Goal: Task Accomplishment & Management: Manage account settings

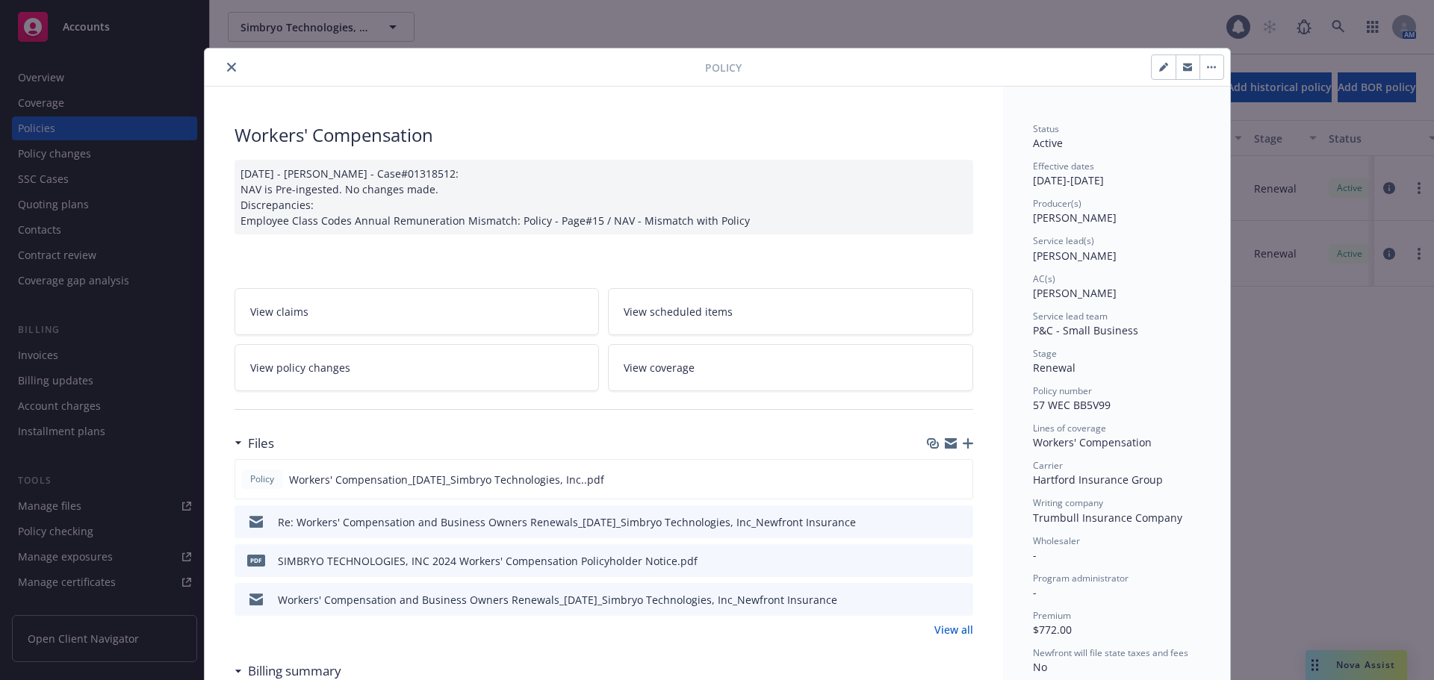
click at [227, 66] on icon "close" at bounding box center [231, 67] width 9 height 9
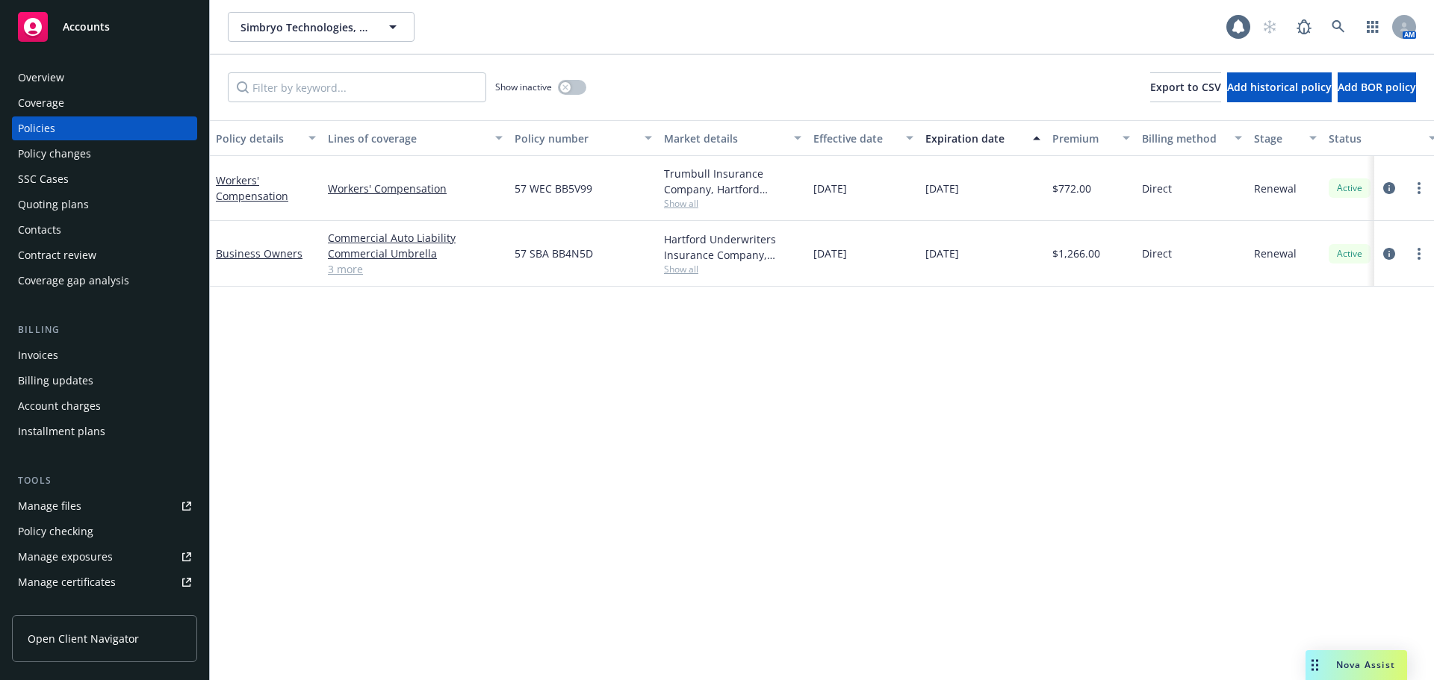
click at [64, 72] on div "Overview" at bounding box center [104, 78] width 173 height 24
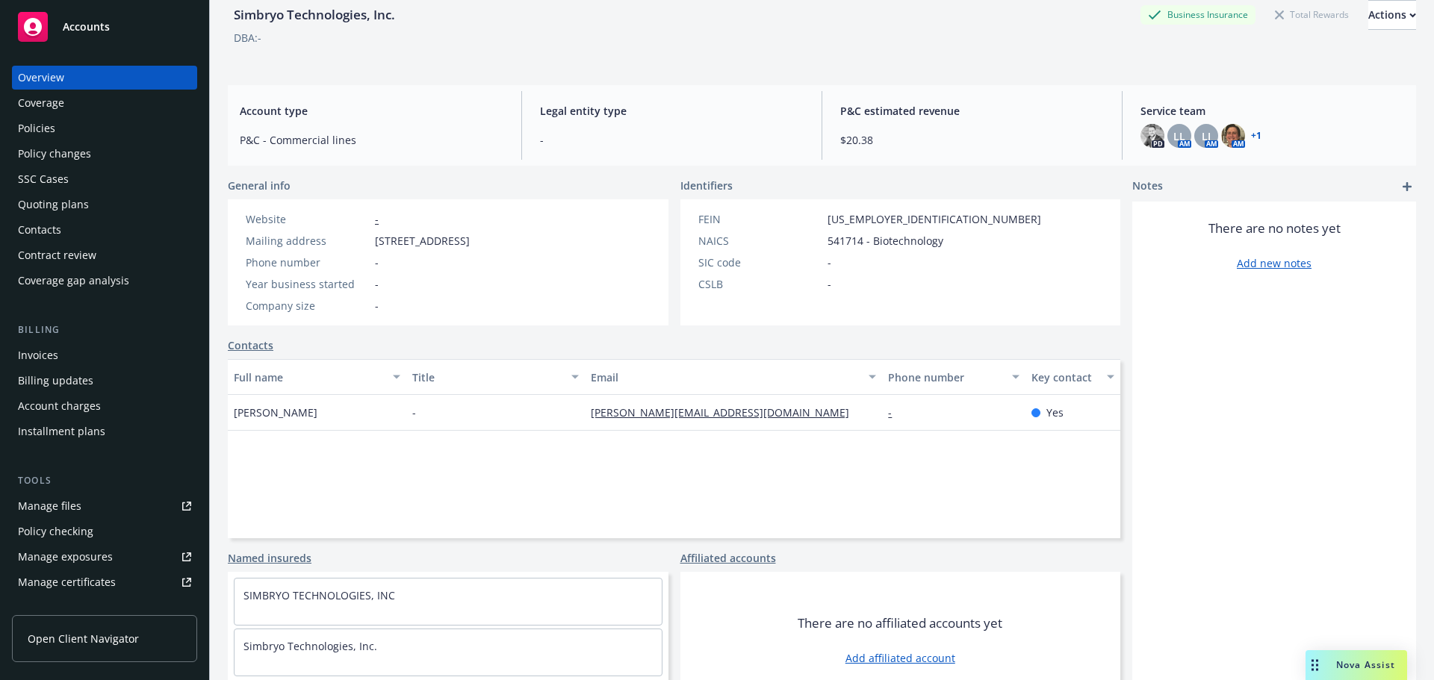
scroll to position [101, 0]
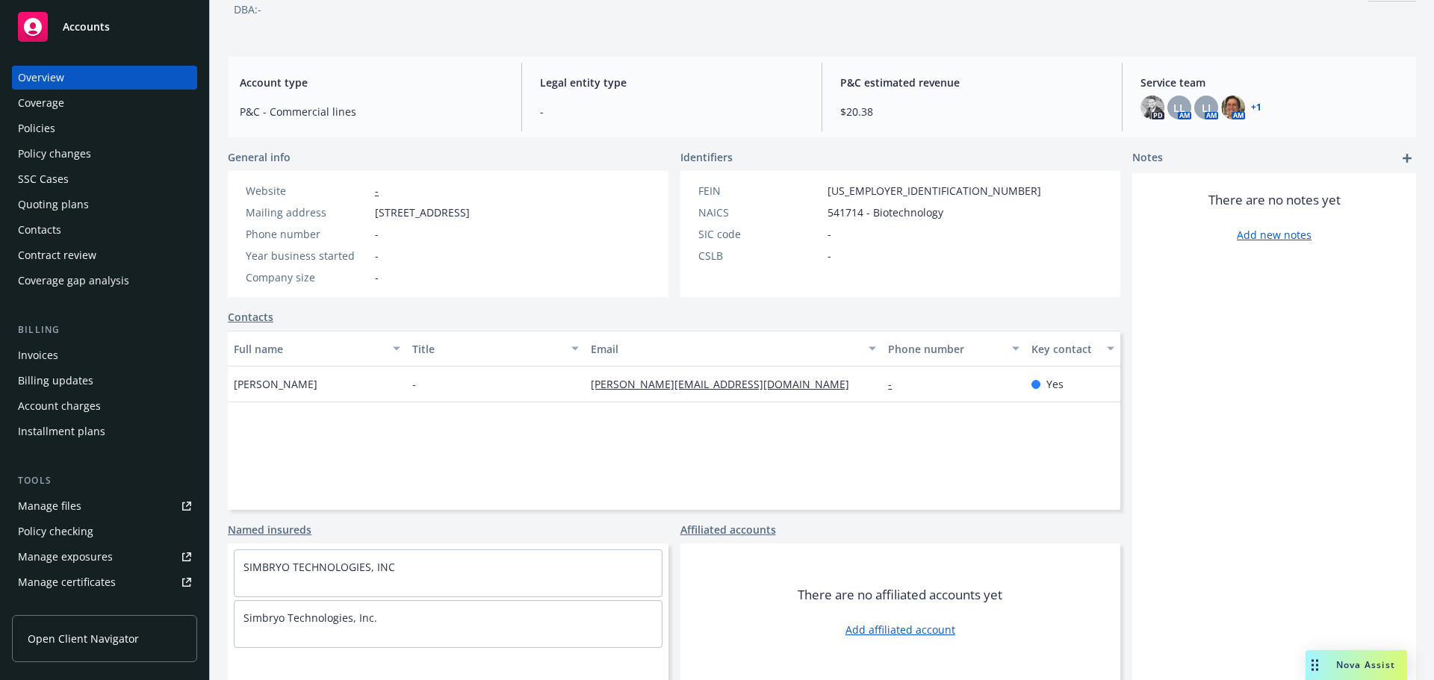
click at [108, 81] on div "Overview" at bounding box center [104, 78] width 173 height 24
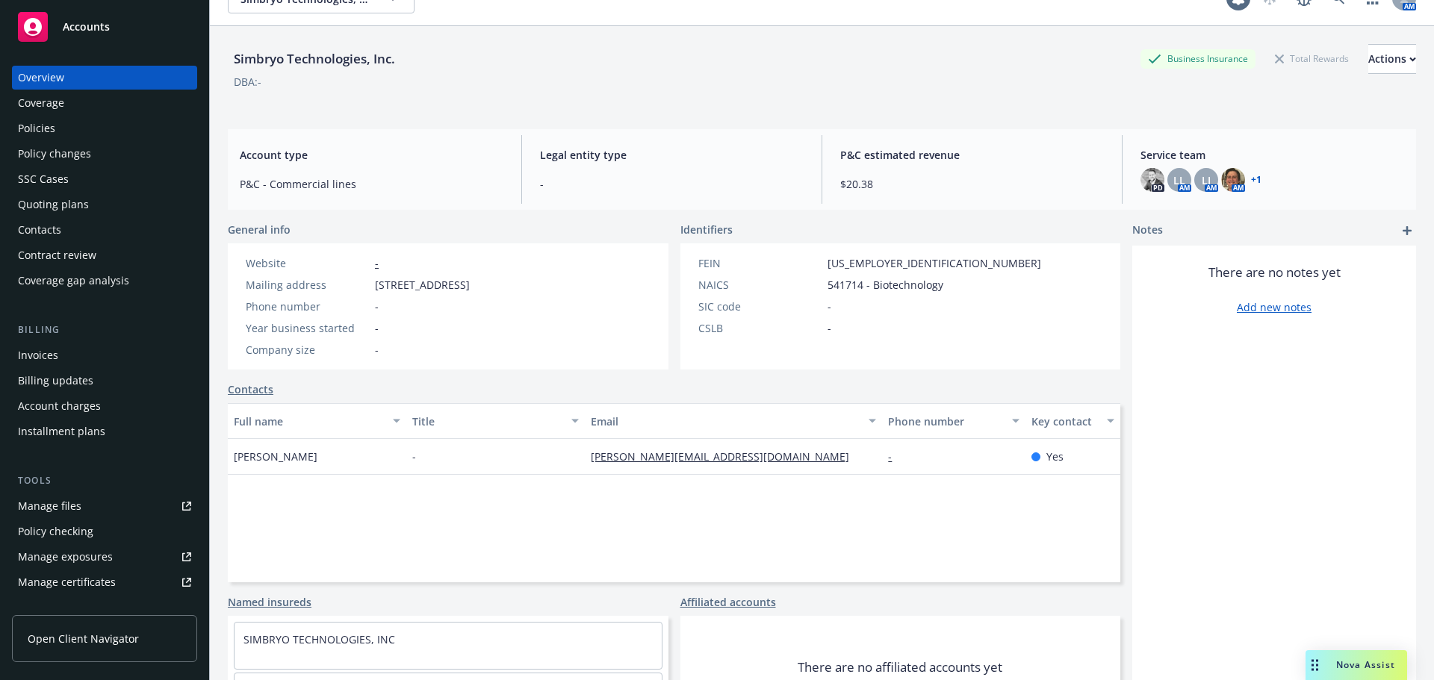
scroll to position [0, 0]
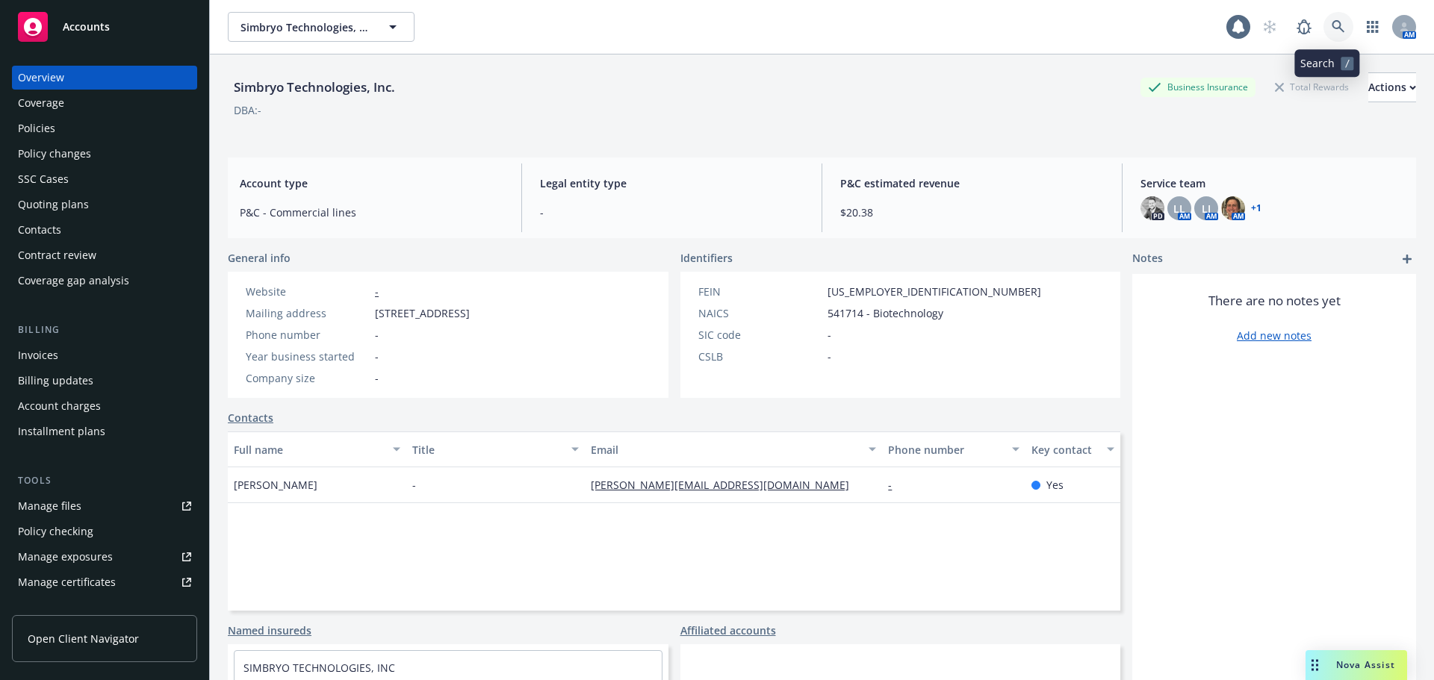
click at [1323, 25] on link at bounding box center [1338, 27] width 30 height 30
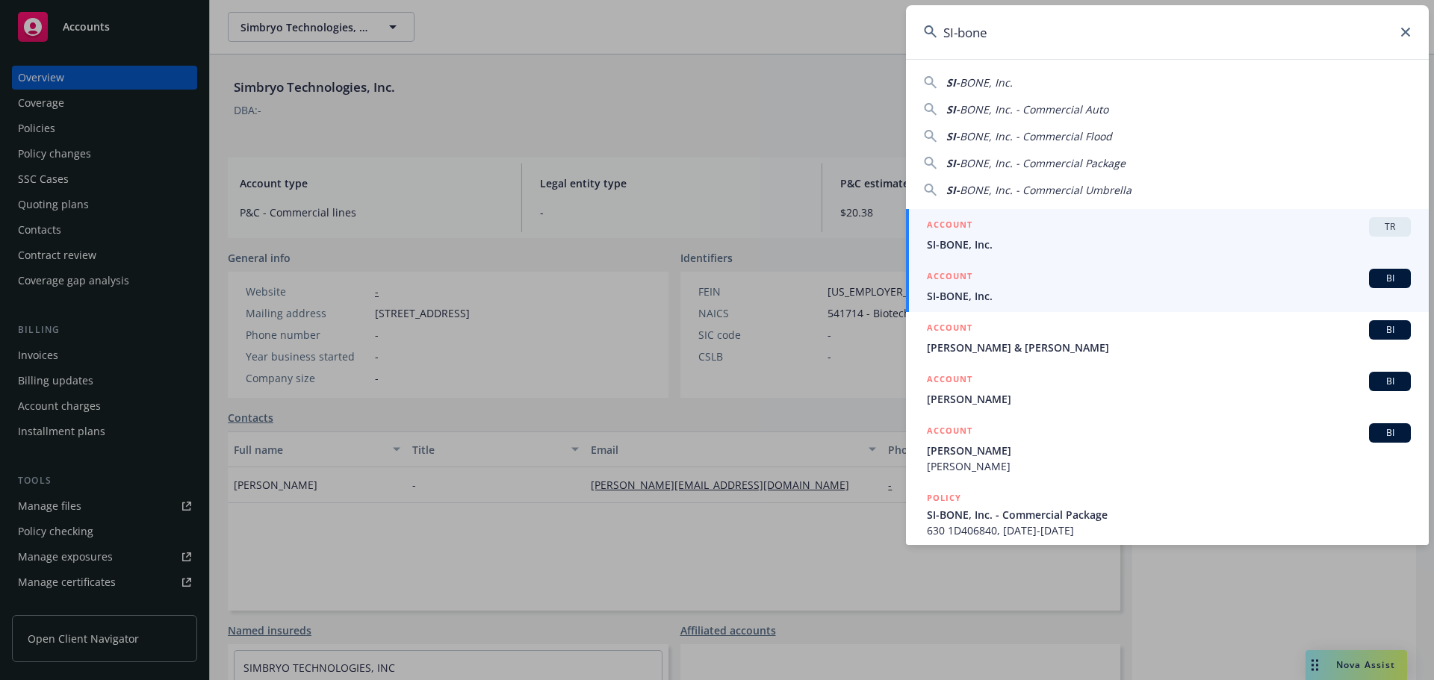
type input "SI-bone"
click at [993, 287] on div "ACCOUNT BI" at bounding box center [1169, 278] width 484 height 19
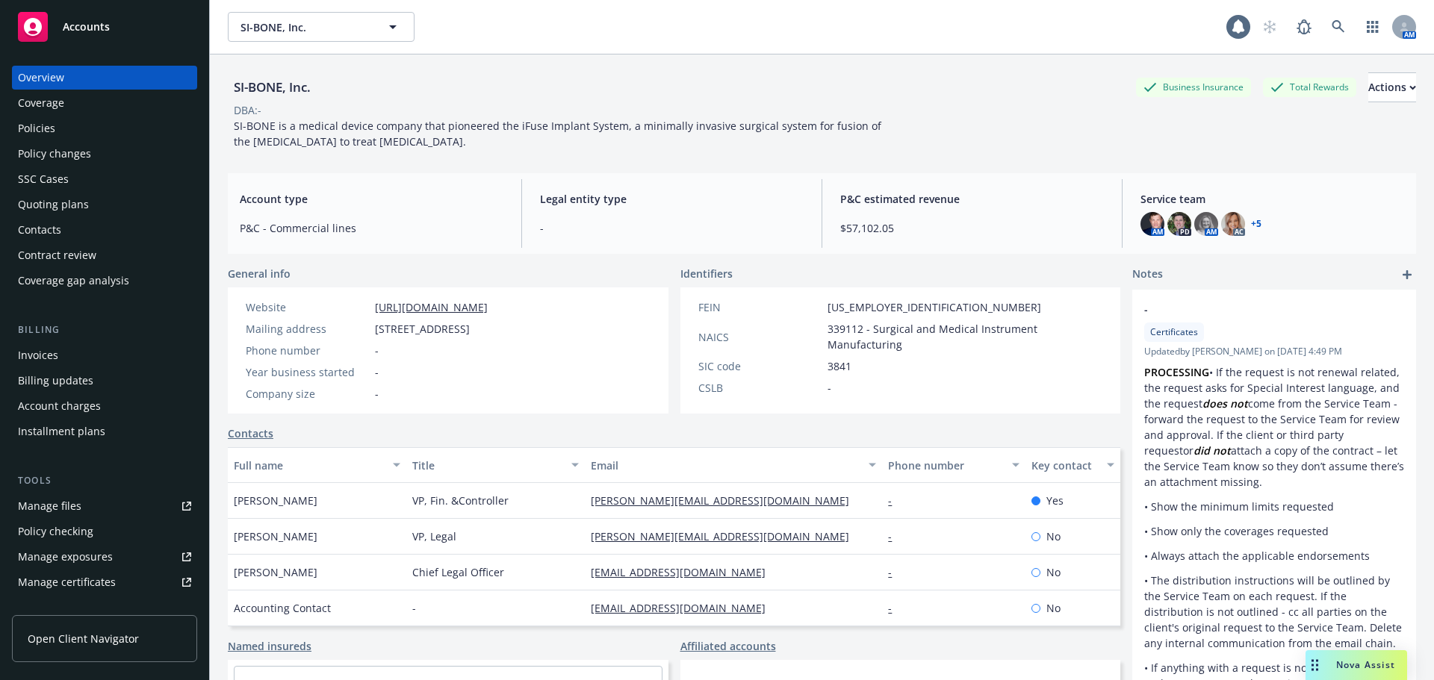
click at [93, 126] on div "Policies" at bounding box center [104, 128] width 173 height 24
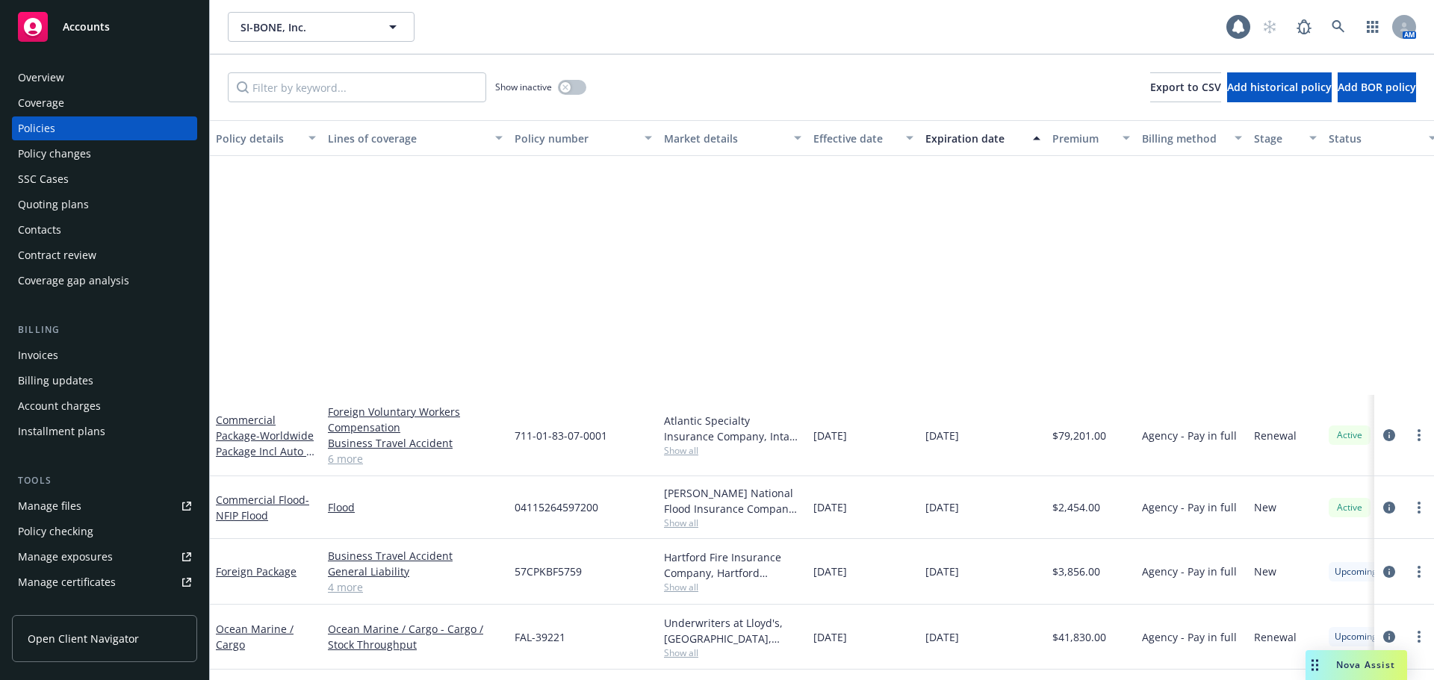
scroll to position [326, 0]
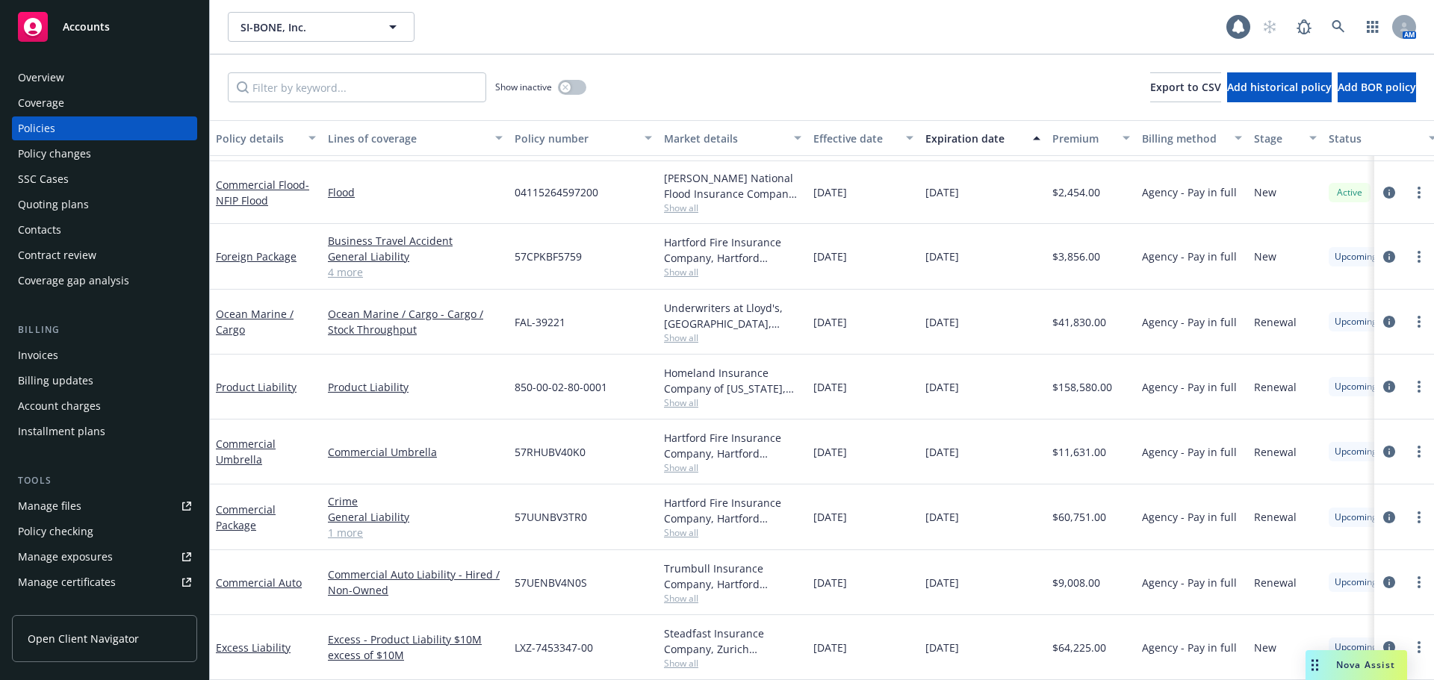
click at [1070, 320] on div "$41,830.00" at bounding box center [1091, 322] width 90 height 65
drag, startPoint x: 1051, startPoint y: 569, endPoint x: 1085, endPoint y: 573, distance: 33.9
click at [1085, 573] on div "$9,008.00" at bounding box center [1091, 582] width 90 height 65
click at [1055, 577] on span "$9,008.00" at bounding box center [1076, 583] width 48 height 16
click at [91, 73] on div "Overview" at bounding box center [104, 78] width 173 height 24
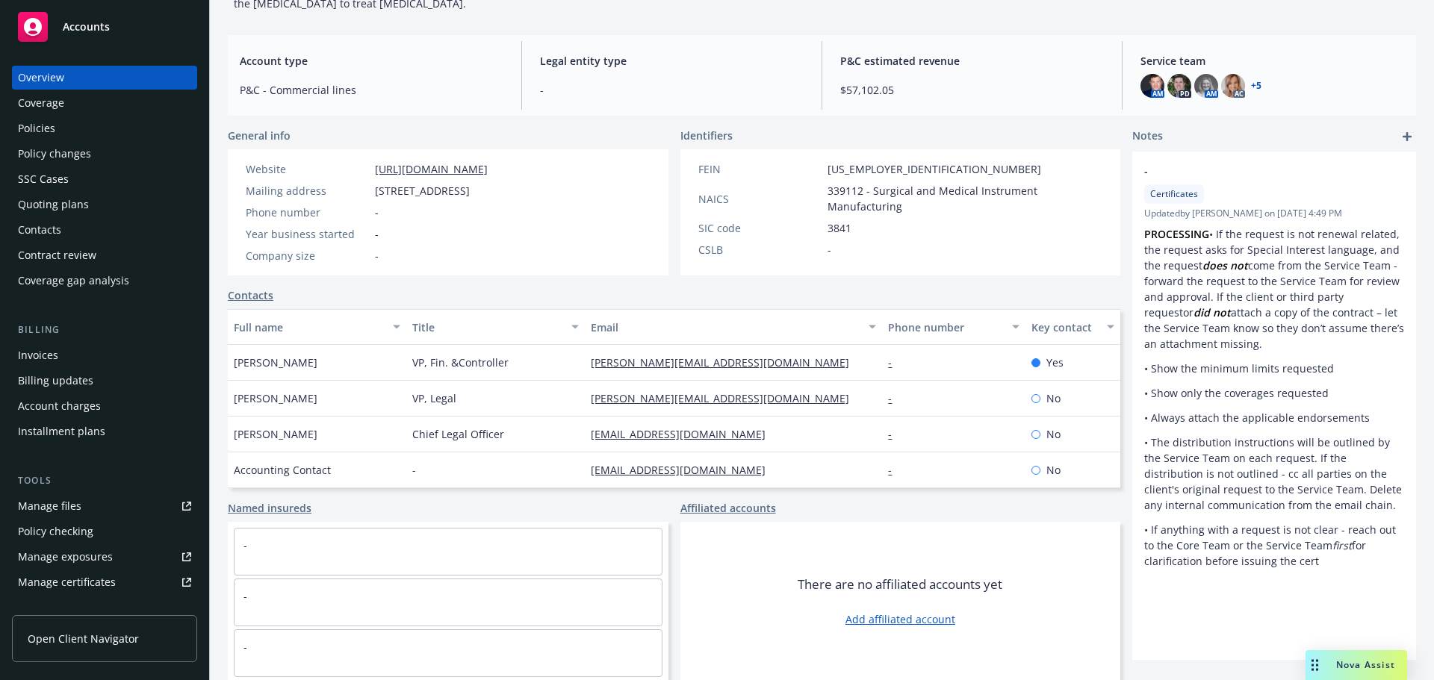
scroll to position [343, 0]
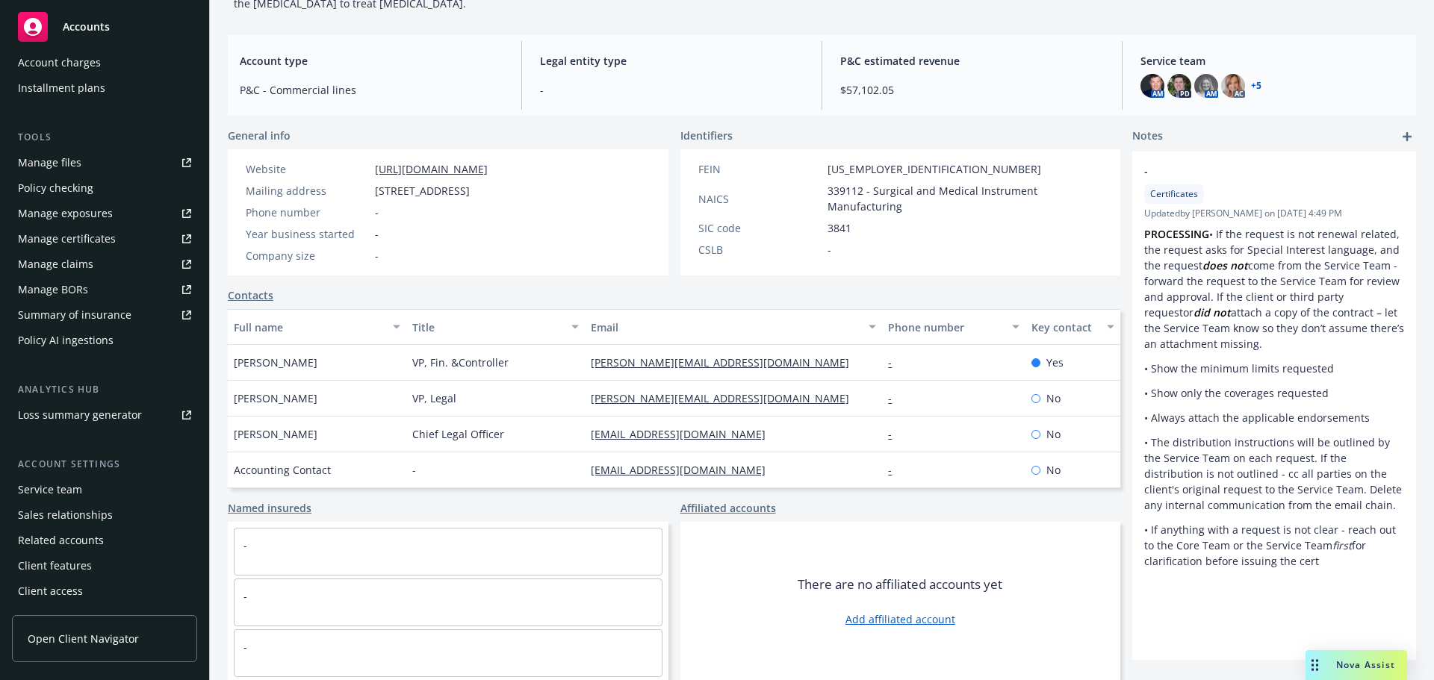
click at [78, 590] on div "Client access" at bounding box center [50, 591] width 65 height 24
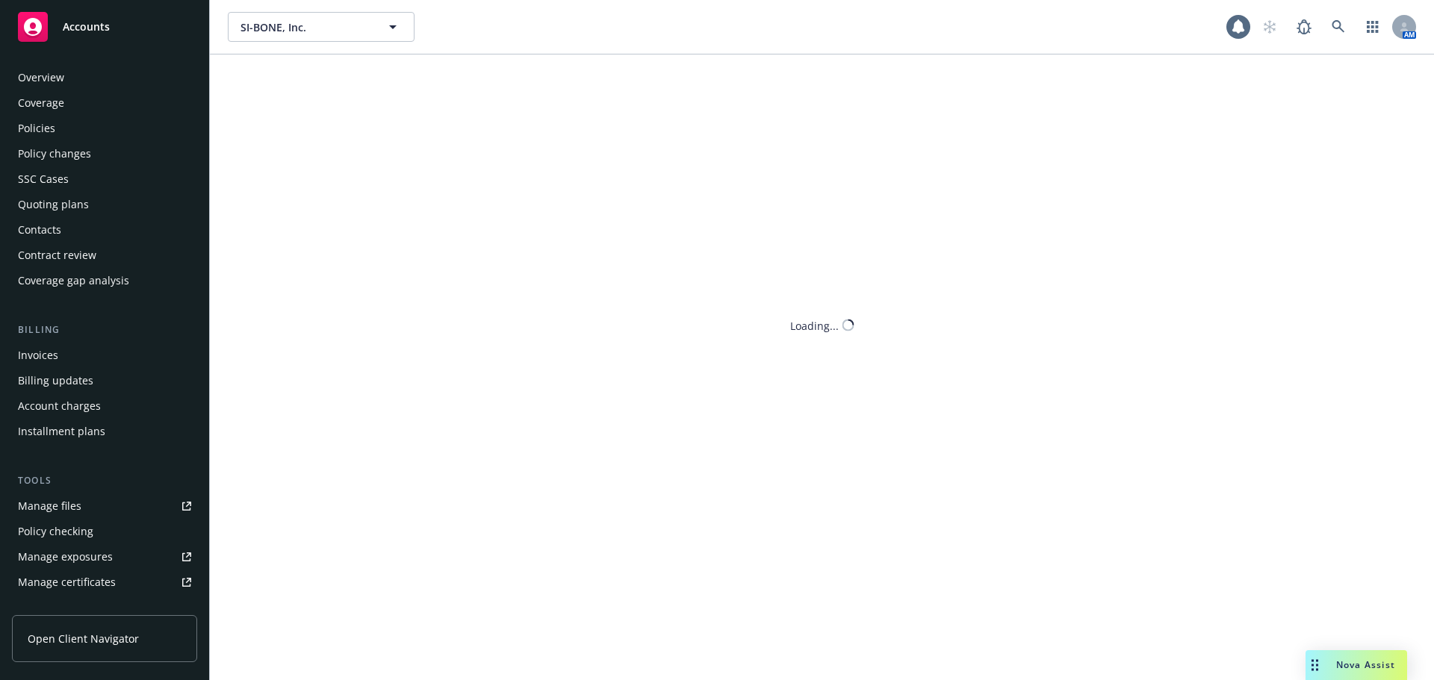
scroll to position [343, 0]
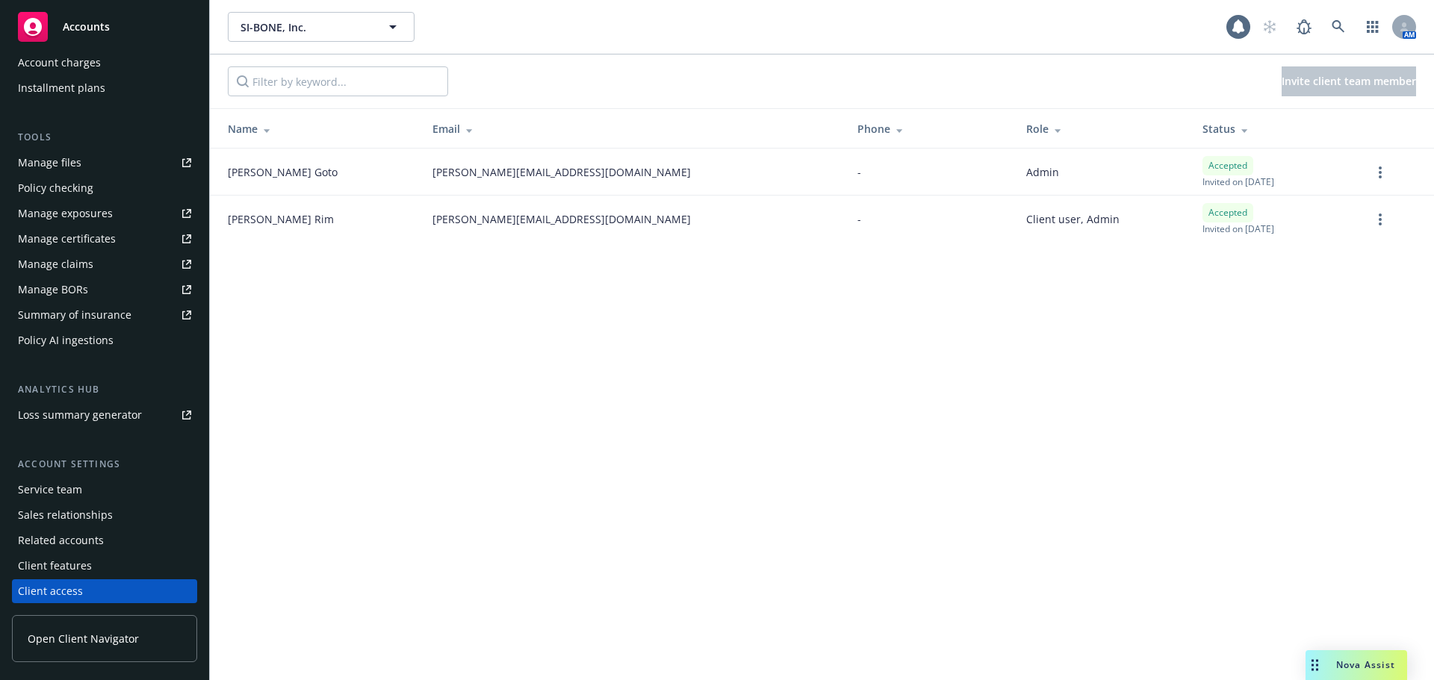
click at [128, 635] on span "Open Client Navigator" at bounding box center [83, 639] width 111 height 16
click at [74, 565] on div "Client features" at bounding box center [55, 566] width 74 height 24
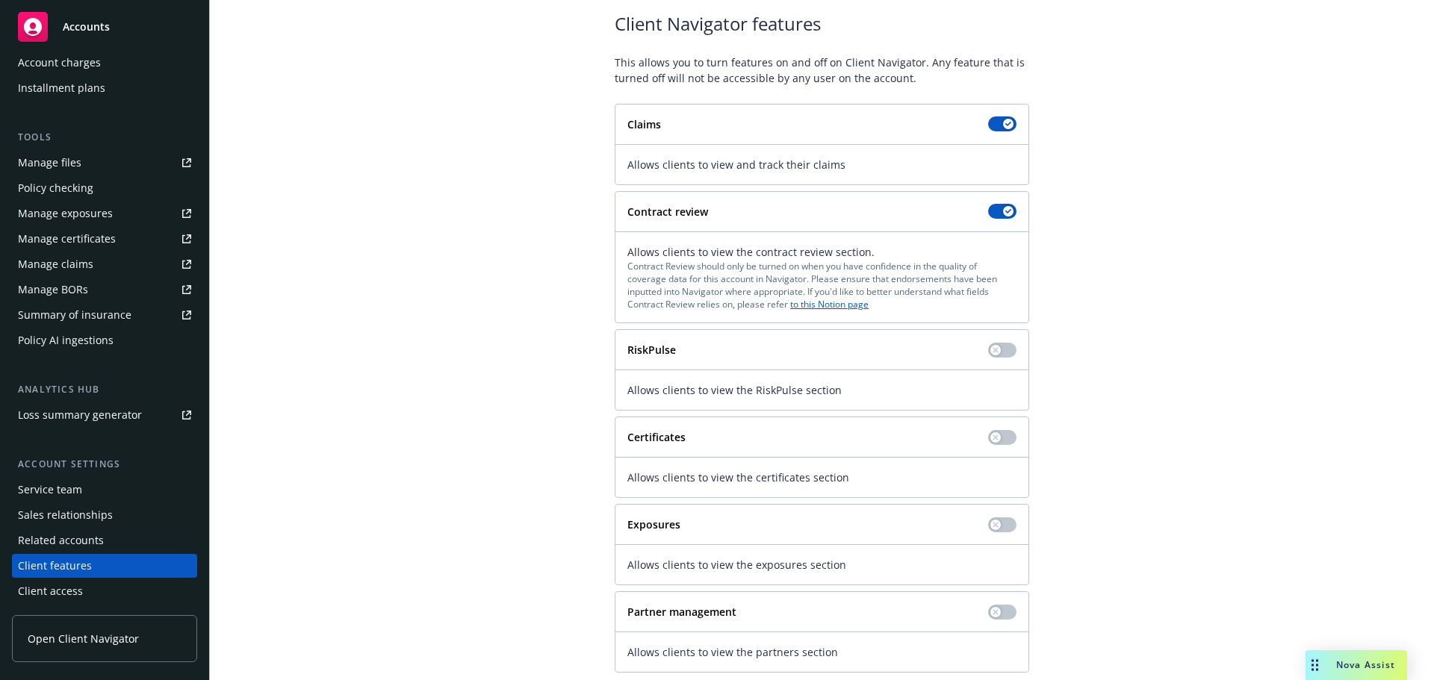
scroll to position [108, 0]
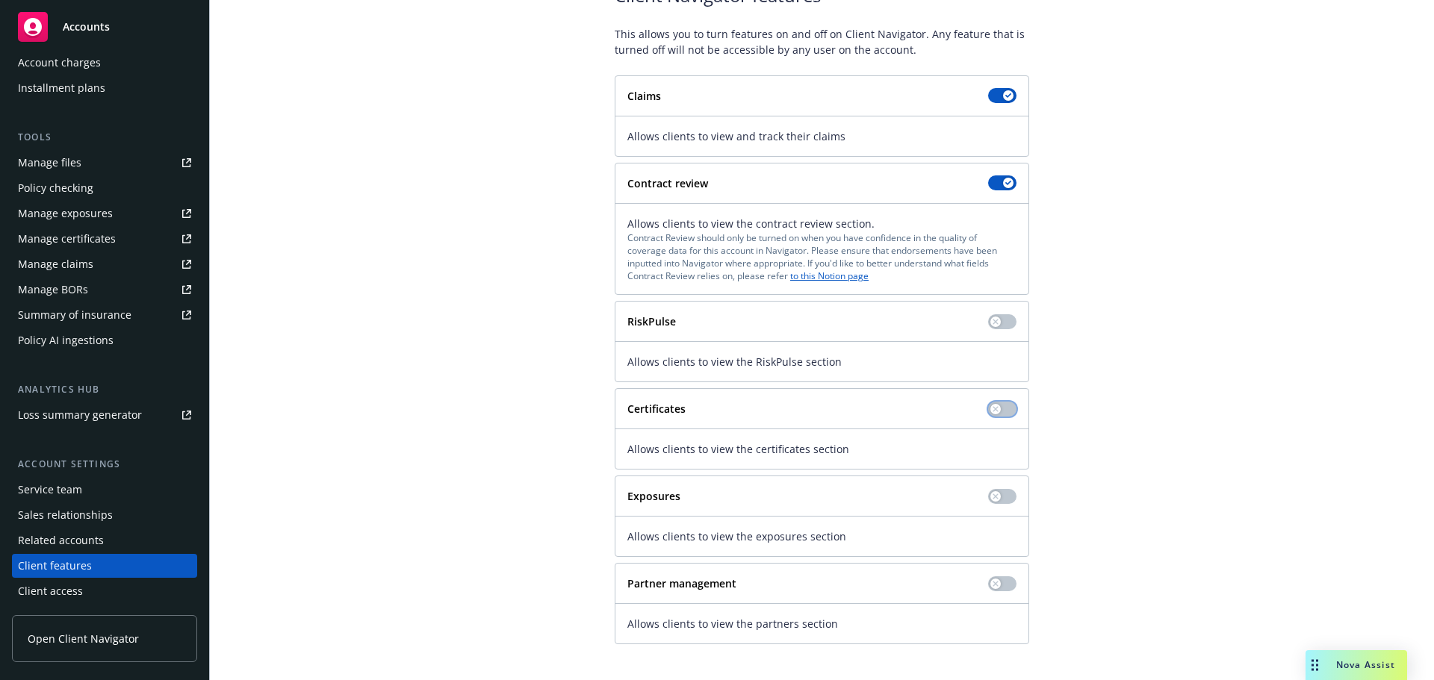
click at [992, 411] on icon "button" at bounding box center [995, 409] width 6 height 6
click at [85, 638] on span "Open Client Navigator" at bounding box center [83, 639] width 111 height 16
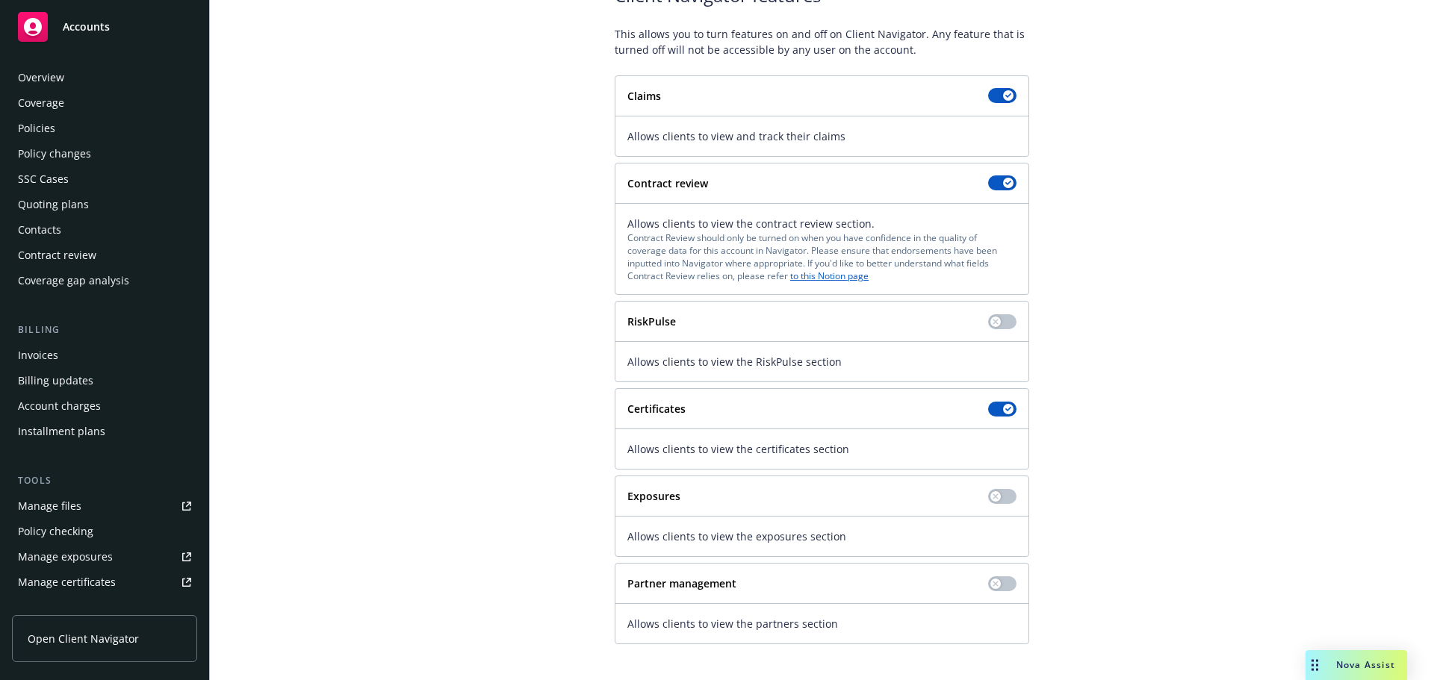
click at [93, 128] on div "Policies" at bounding box center [104, 128] width 173 height 24
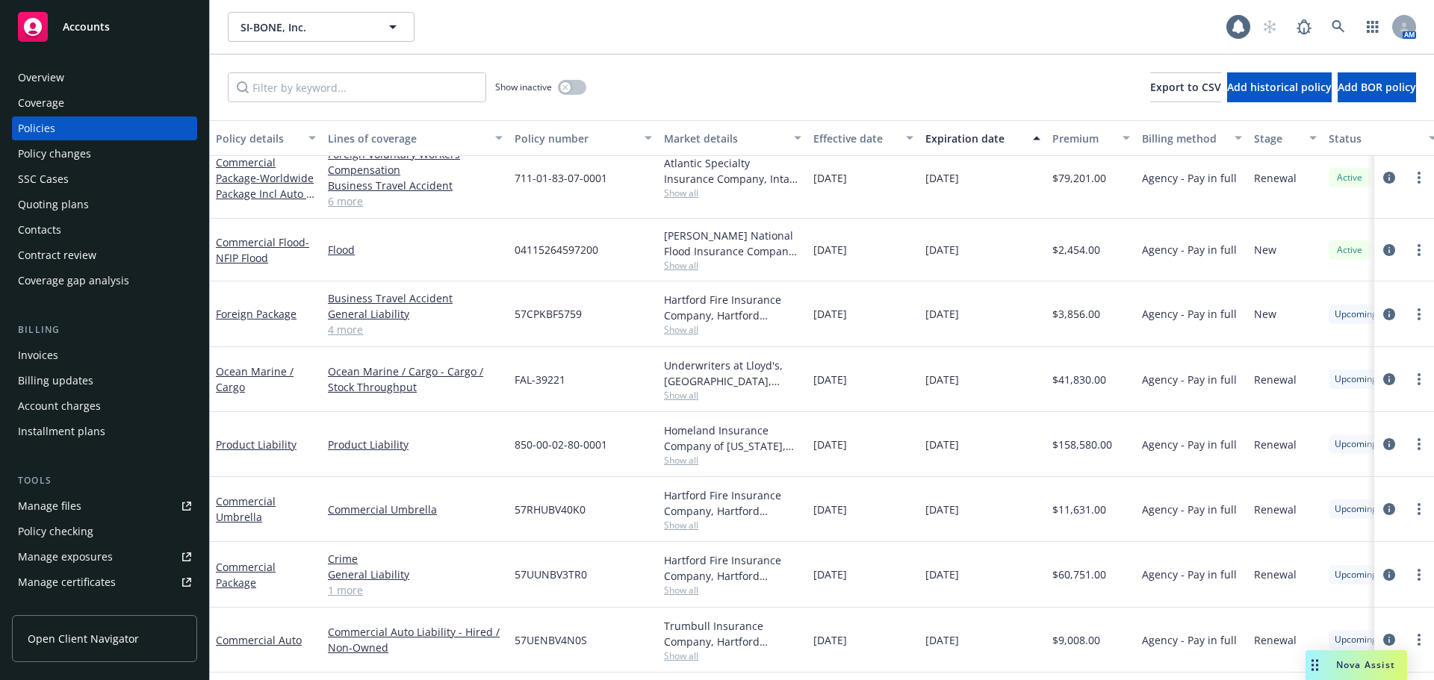
scroll to position [326, 0]
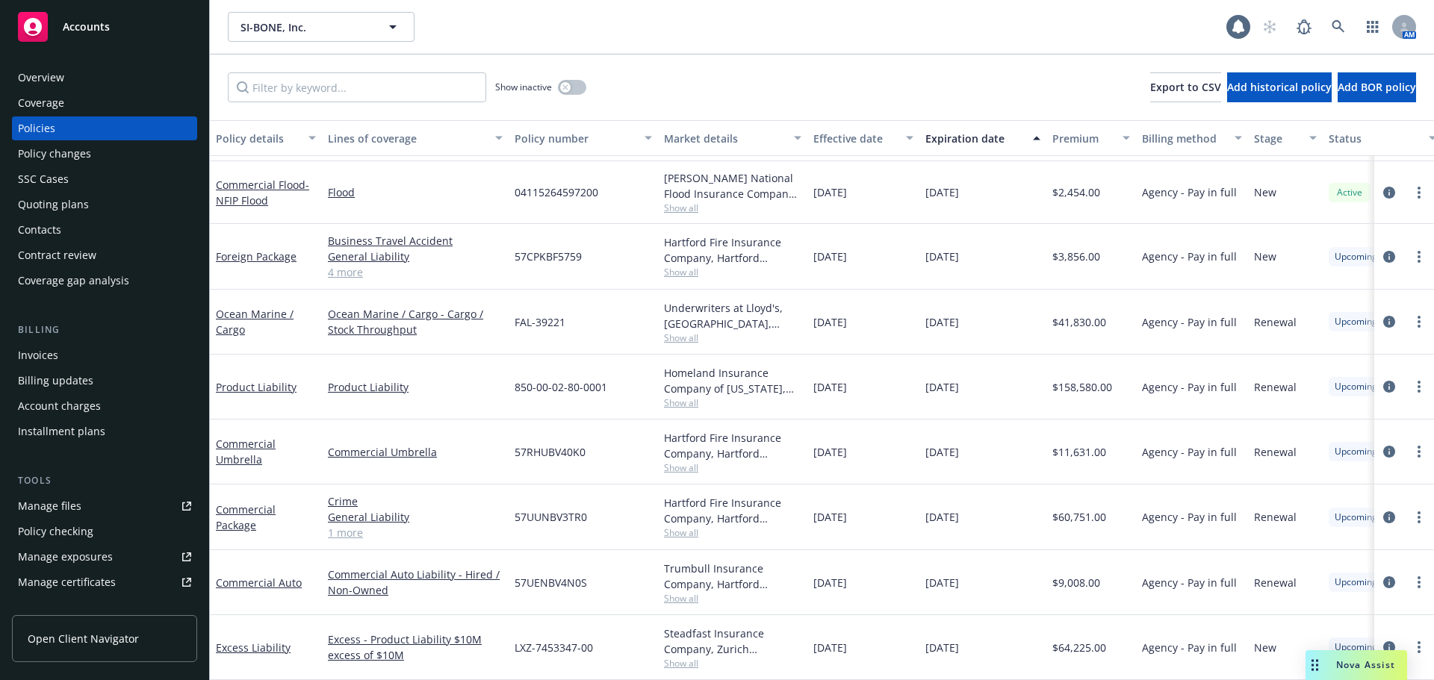
click at [241, 505] on div "Commercial Package" at bounding box center [266, 517] width 100 height 31
click at [240, 502] on link "Commercial Package" at bounding box center [246, 517] width 60 height 30
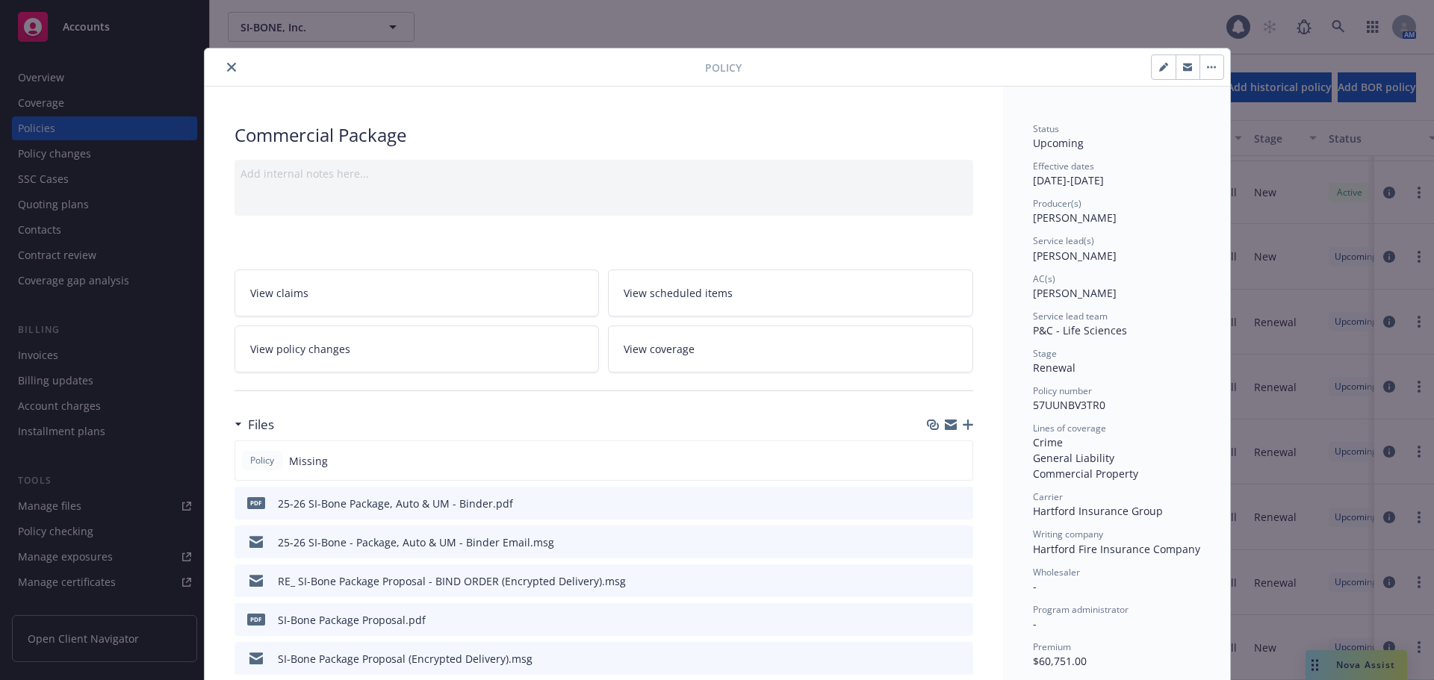
click at [225, 72] on button "close" at bounding box center [232, 67] width 18 height 18
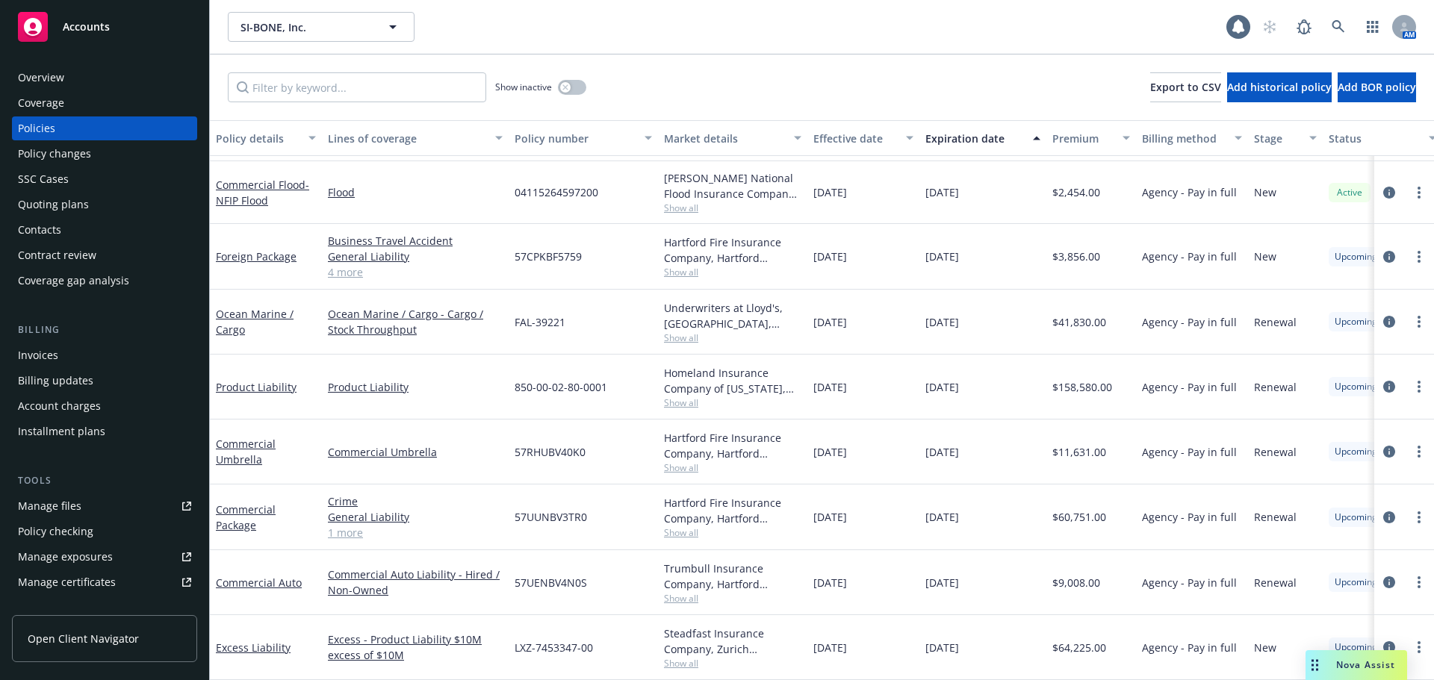
click at [63, 228] on div "Contacts" at bounding box center [104, 230] width 173 height 24
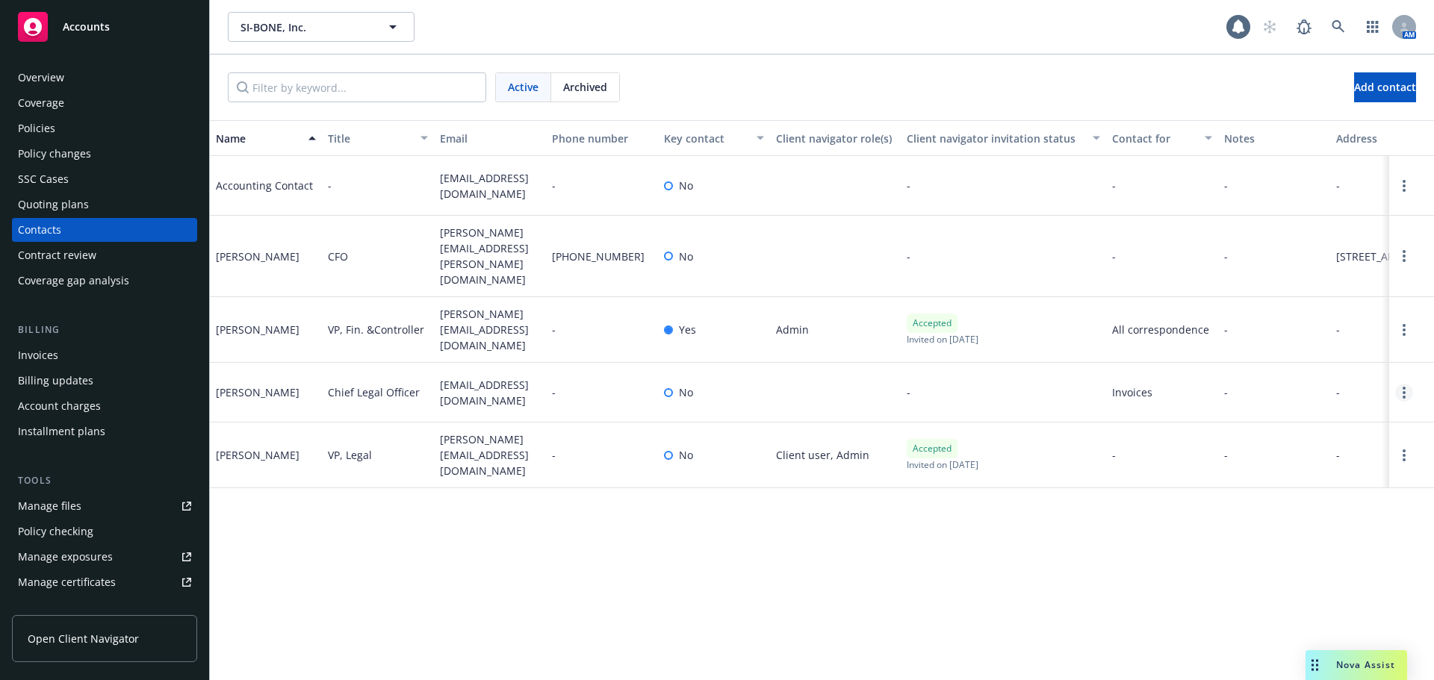
click at [1408, 384] on link "Open options" at bounding box center [1404, 393] width 18 height 18
click at [1341, 323] on link "Invite to client navigator" at bounding box center [1308, 317] width 169 height 30
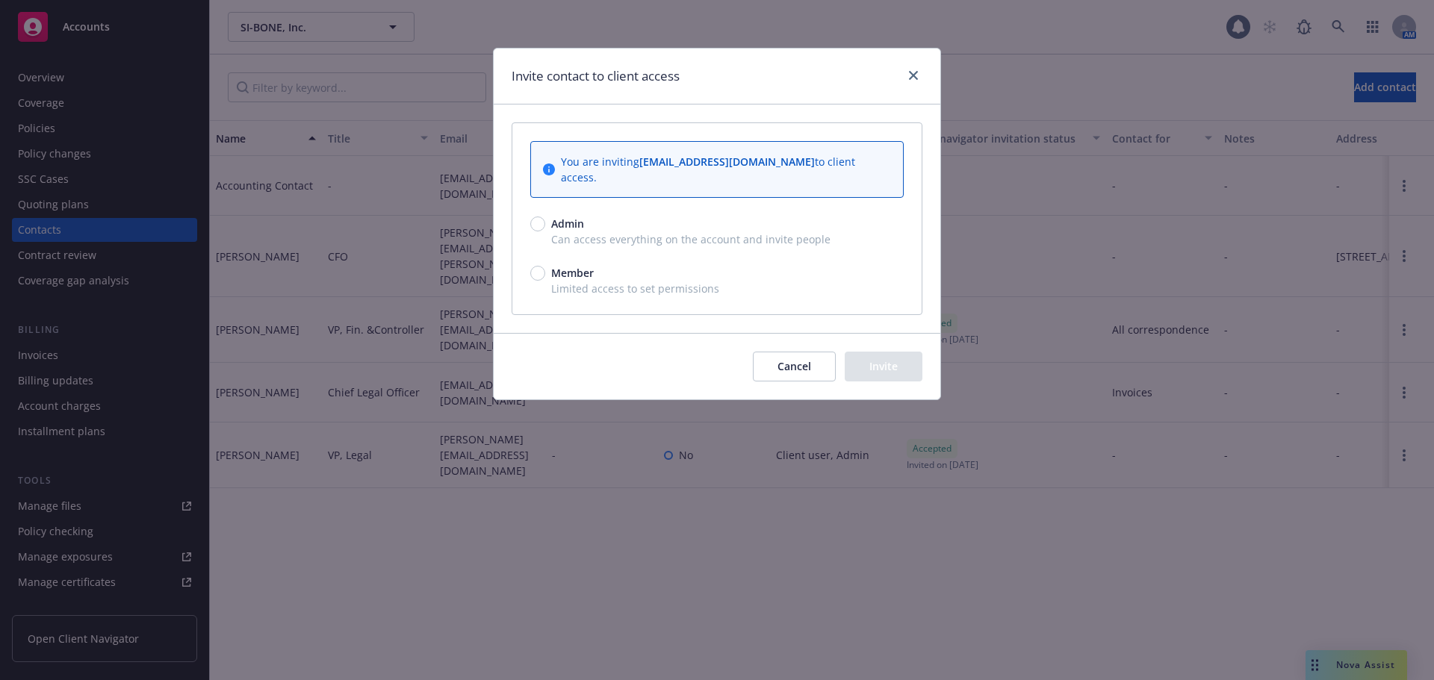
click at [556, 216] on span "Admin" at bounding box center [567, 224] width 33 height 16
click at [545, 217] on input "Admin" at bounding box center [537, 224] width 15 height 15
radio input "true"
click at [883, 352] on button "Invite" at bounding box center [883, 367] width 78 height 30
